Goal: Task Accomplishment & Management: Manage account settings

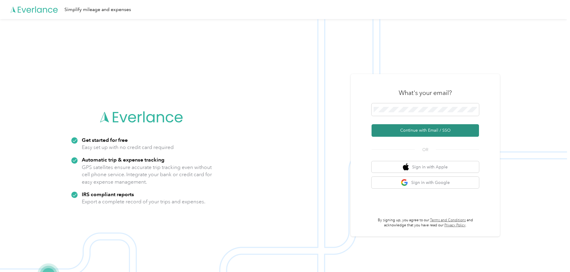
click at [400, 134] on button "Continue with Email / SSO" at bounding box center [425, 130] width 107 height 13
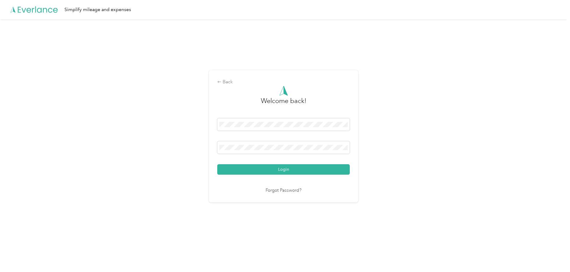
click at [281, 169] on button "Login" at bounding box center [283, 169] width 133 height 10
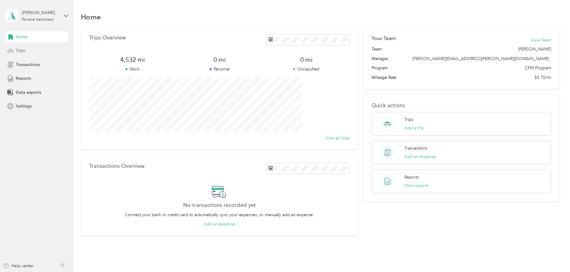
click at [31, 47] on div "Trips" at bounding box center [36, 50] width 63 height 11
